Goal: Information Seeking & Learning: Learn about a topic

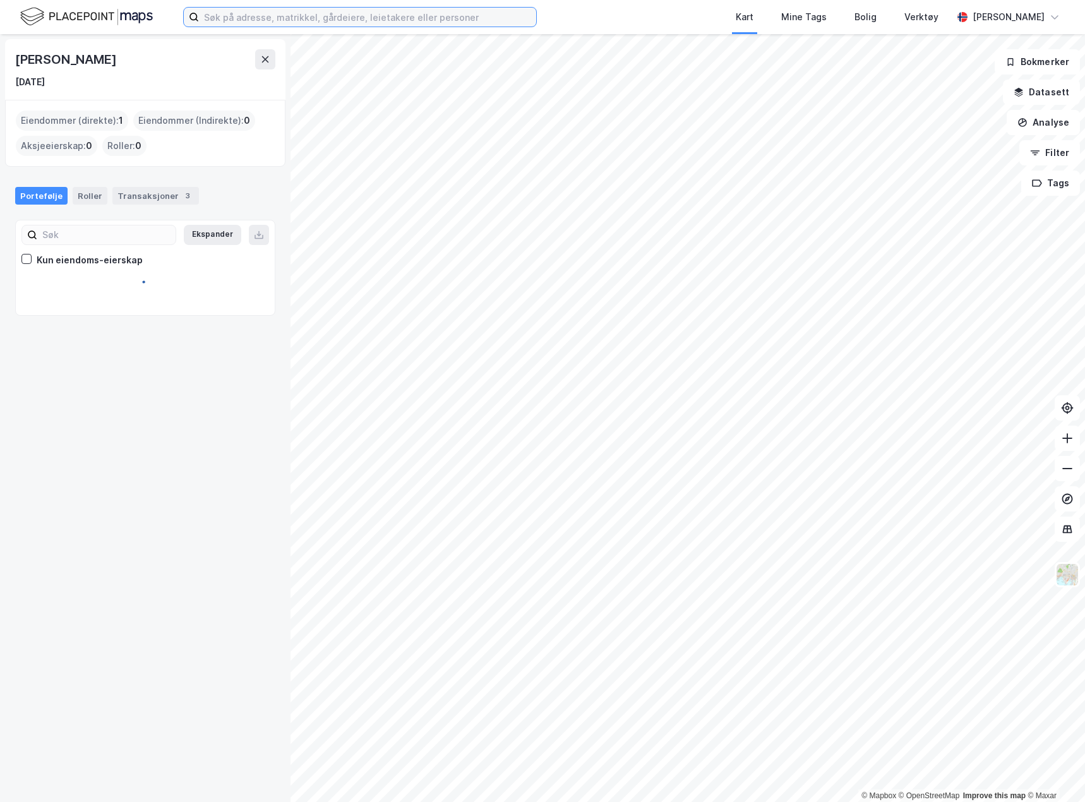
click at [304, 20] on input at bounding box center [367, 17] width 337 height 19
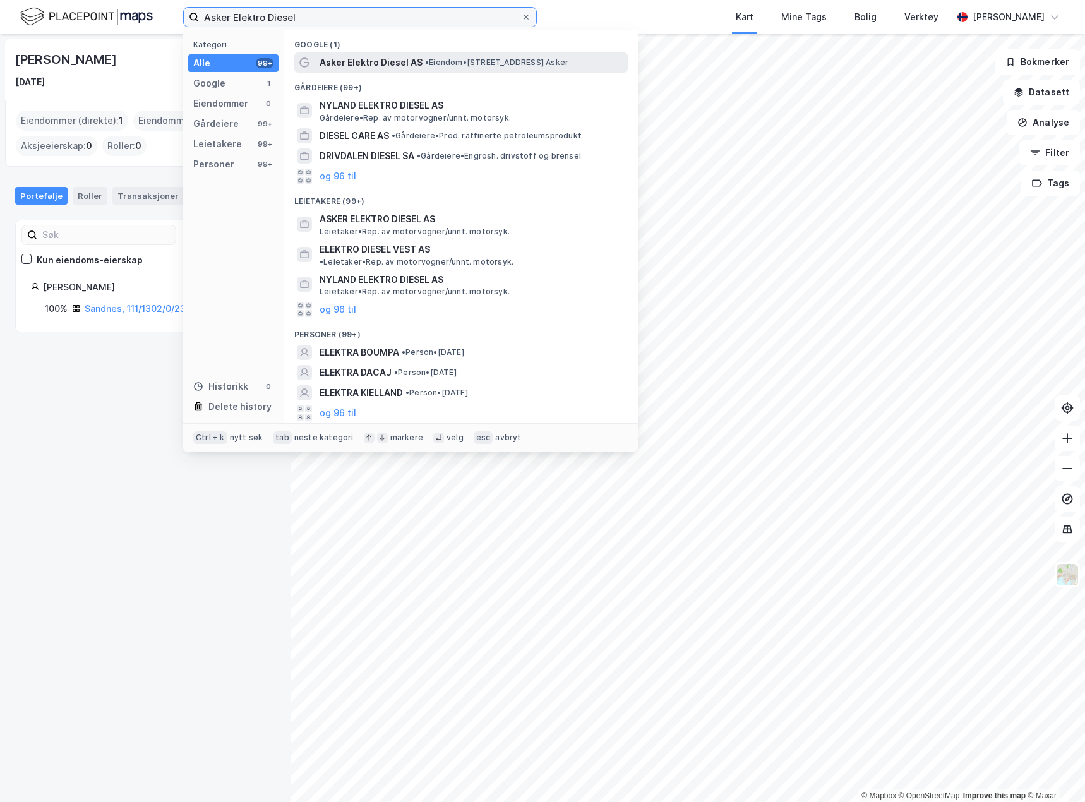
type input "Asker Elektro Diesel"
click at [378, 62] on span "Asker Elektro Diesel AS" at bounding box center [370, 62] width 103 height 15
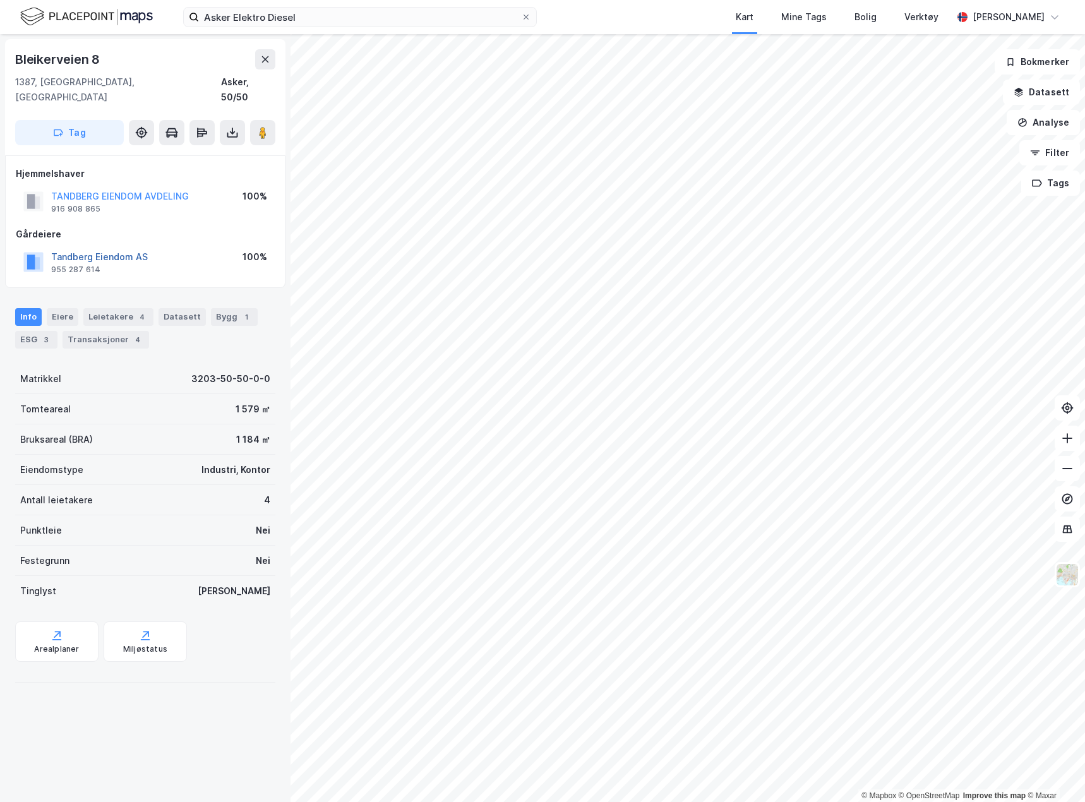
click at [0, 0] on button "Tandberg Eiendom AS" at bounding box center [0, 0] width 0 height 0
click at [61, 308] on div "Eiere" at bounding box center [63, 317] width 32 height 18
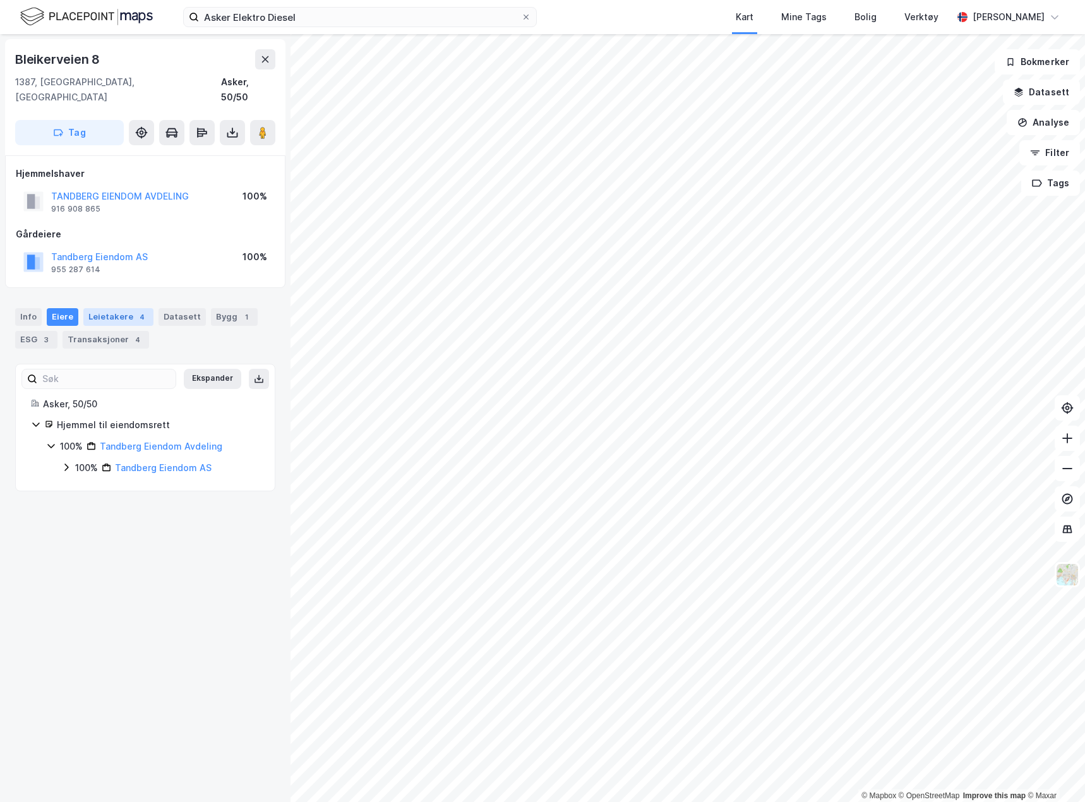
click at [109, 308] on div "Leietakere 4" at bounding box center [118, 317] width 70 height 18
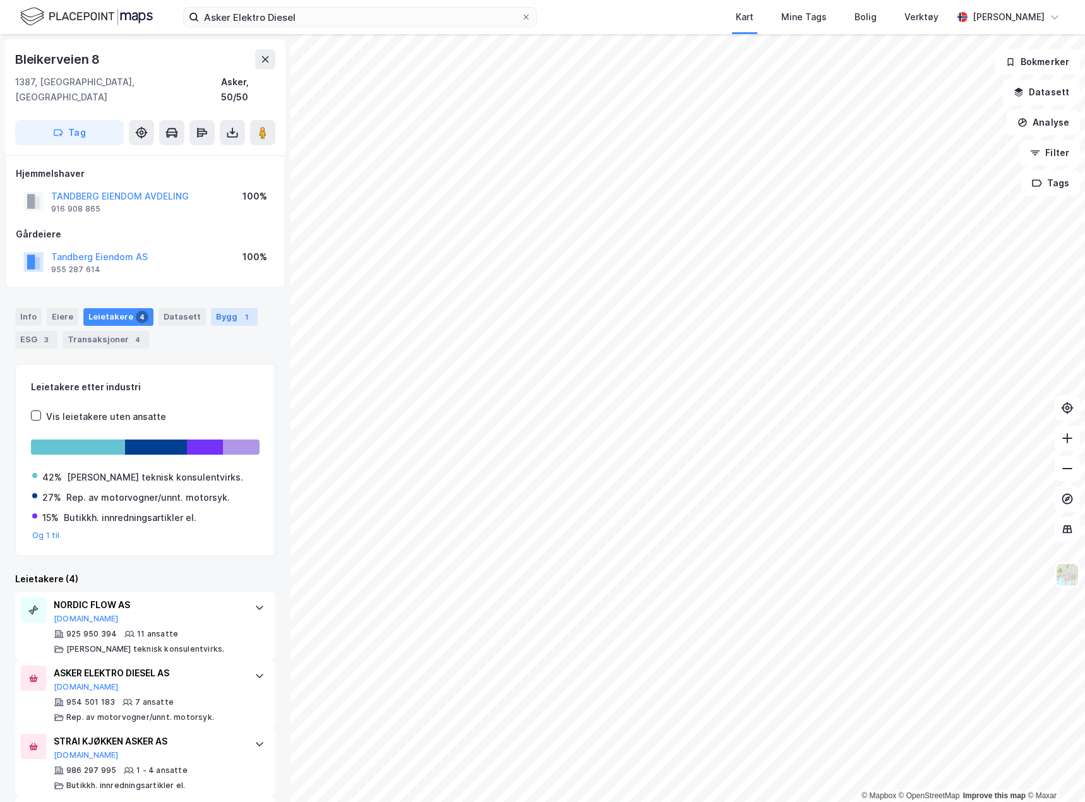
click at [211, 308] on div "Bygg 1" at bounding box center [234, 317] width 47 height 18
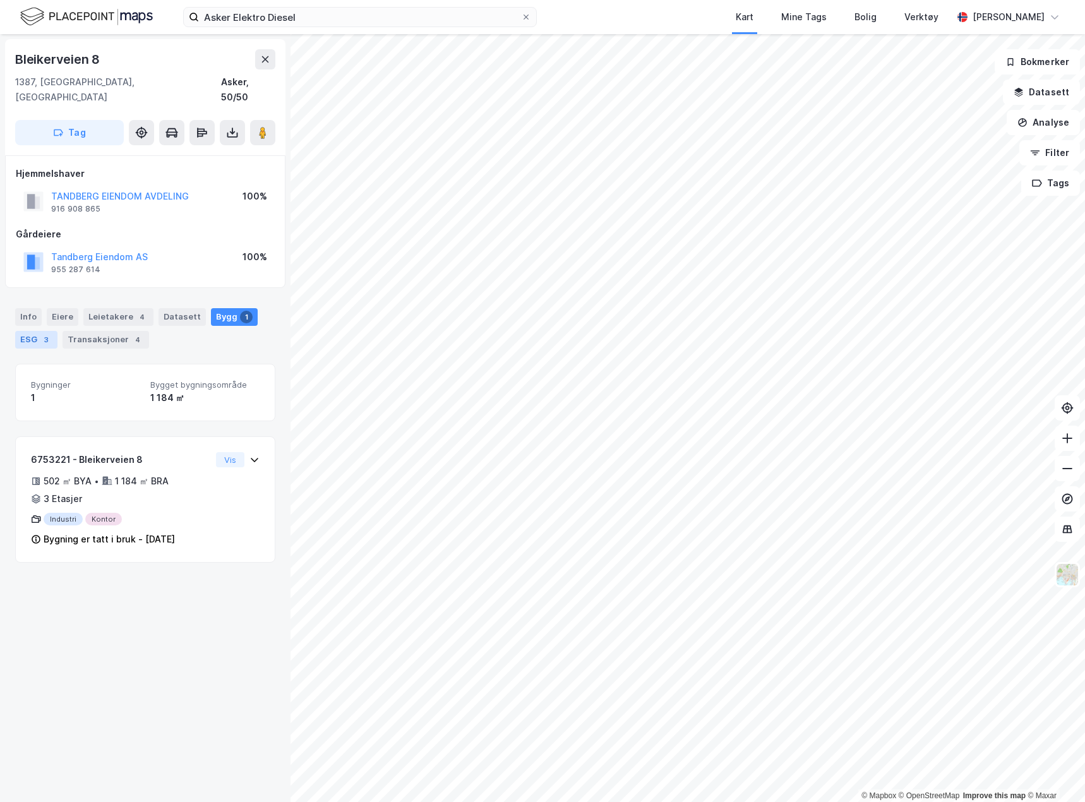
click at [42, 333] on div "3" at bounding box center [46, 339] width 13 height 13
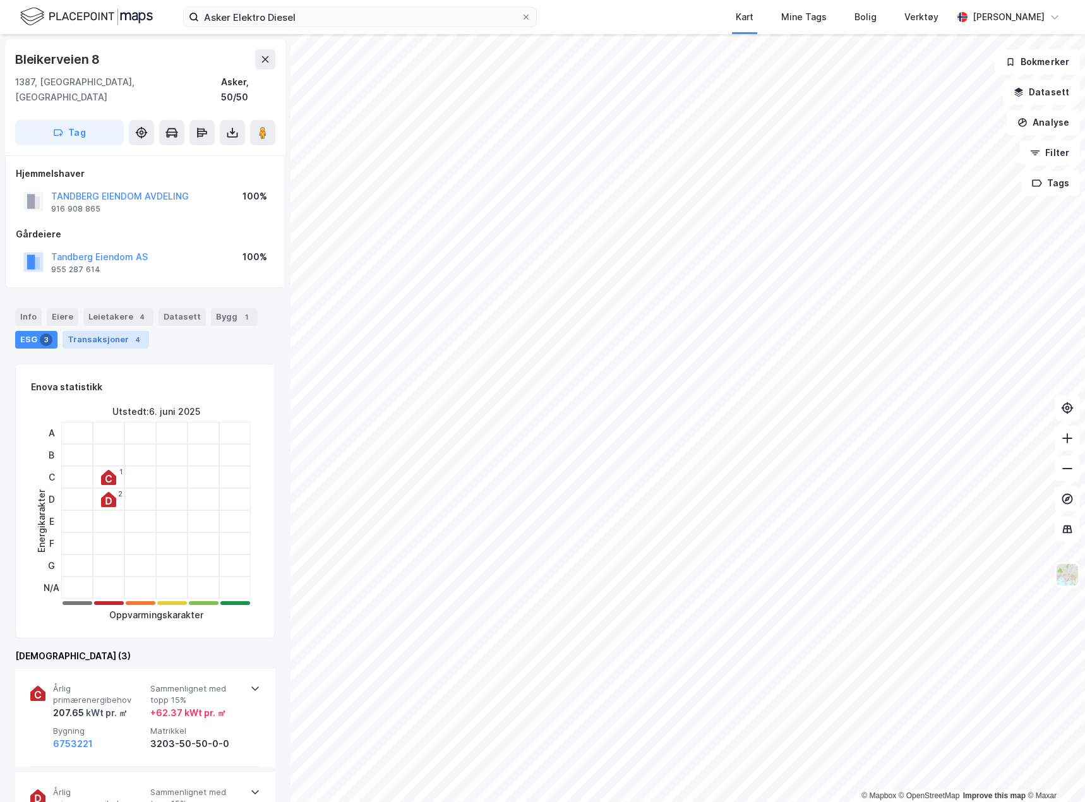
click at [86, 331] on div "Transaksjoner 4" at bounding box center [105, 340] width 86 height 18
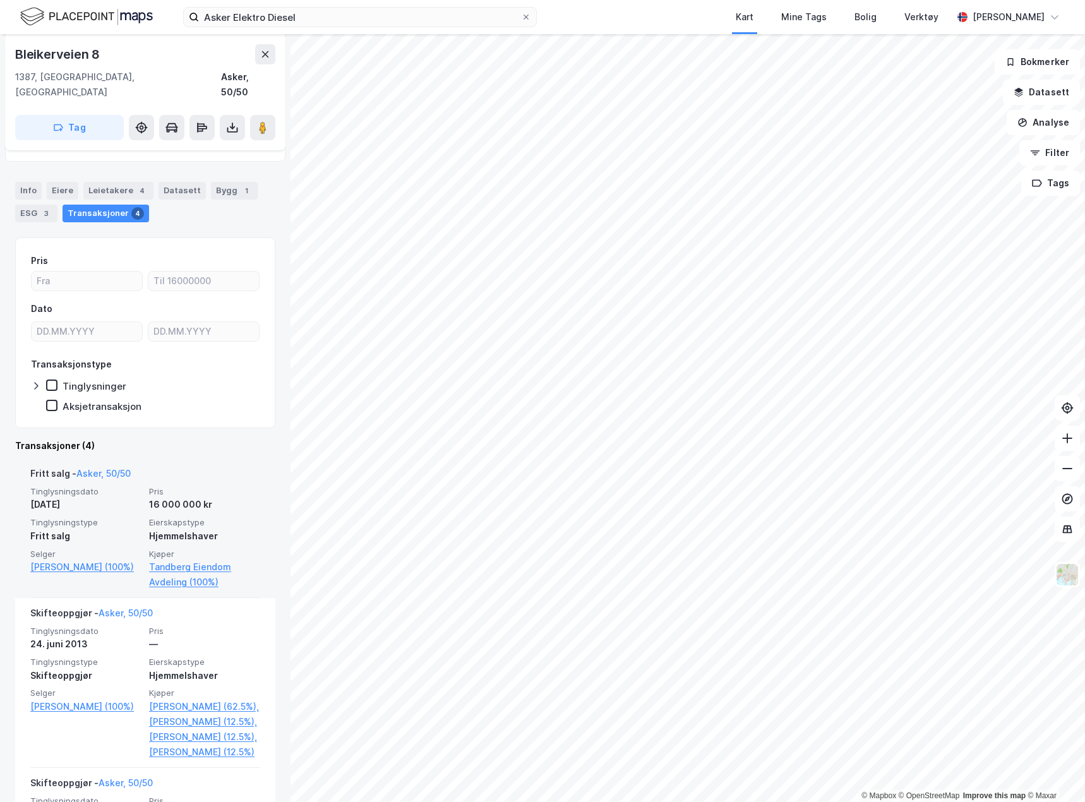
scroll to position [189, 0]
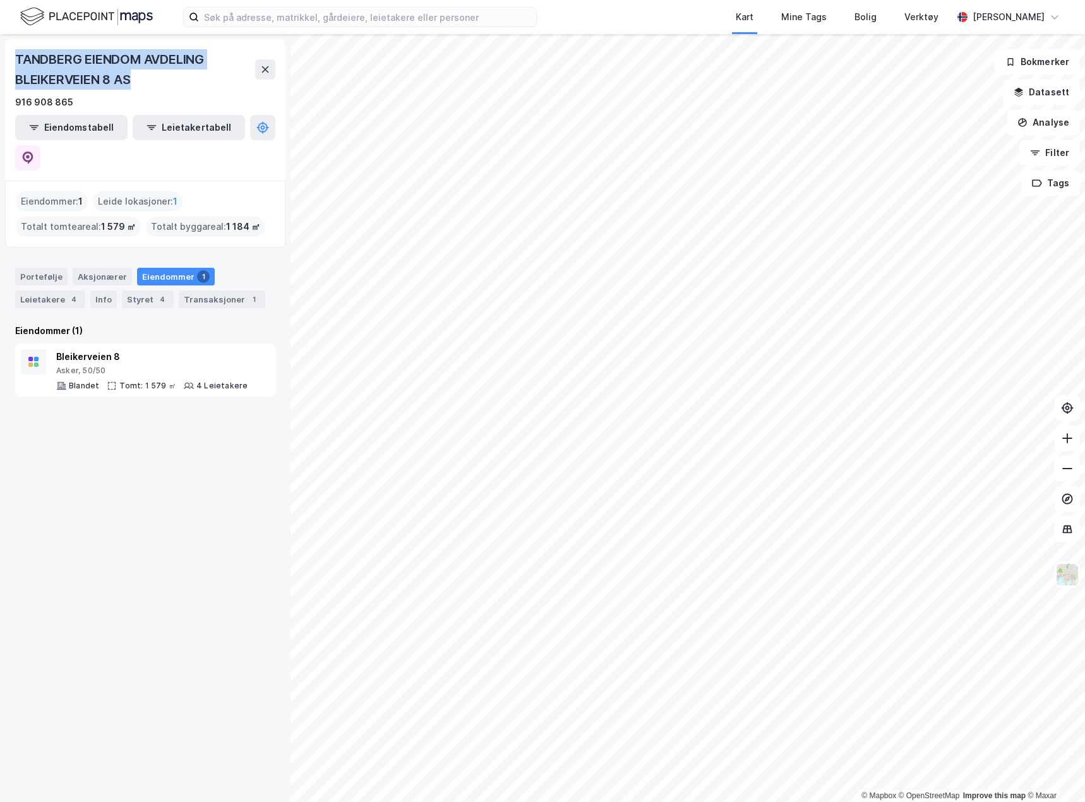
drag, startPoint x: 135, startPoint y: 80, endPoint x: 15, endPoint y: 61, distance: 121.4
click at [15, 61] on div "TANDBERG EIENDOM AVDELING BLEIKERVEIEN 8 AS" at bounding box center [135, 69] width 240 height 40
copy div "TANDBERG EIENDOM AVDELING BLEIKERVEIEN 8 AS"
